Goal: Transaction & Acquisition: Purchase product/service

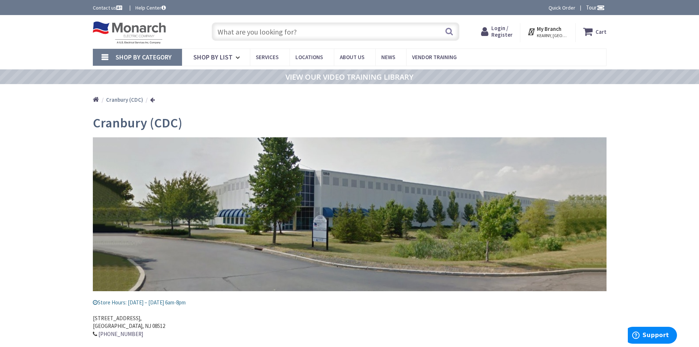
click at [231, 32] on input "text" at bounding box center [336, 31] width 248 height 18
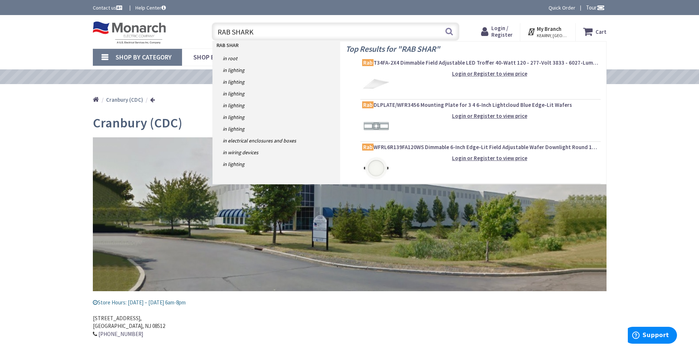
type input "RAB SHARK"
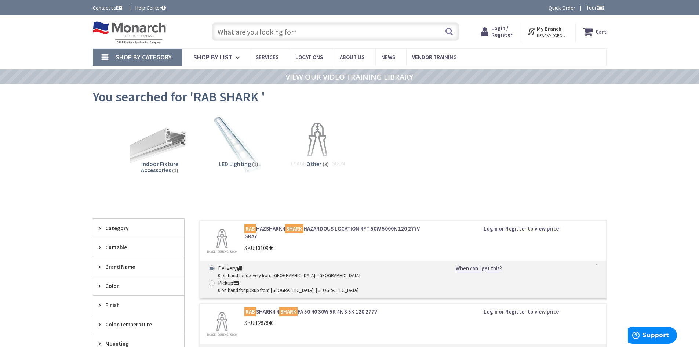
click at [250, 167] on div "LED Lighting (1)" at bounding box center [238, 174] width 67 height 26
